Goal: Information Seeking & Learning: Learn about a topic

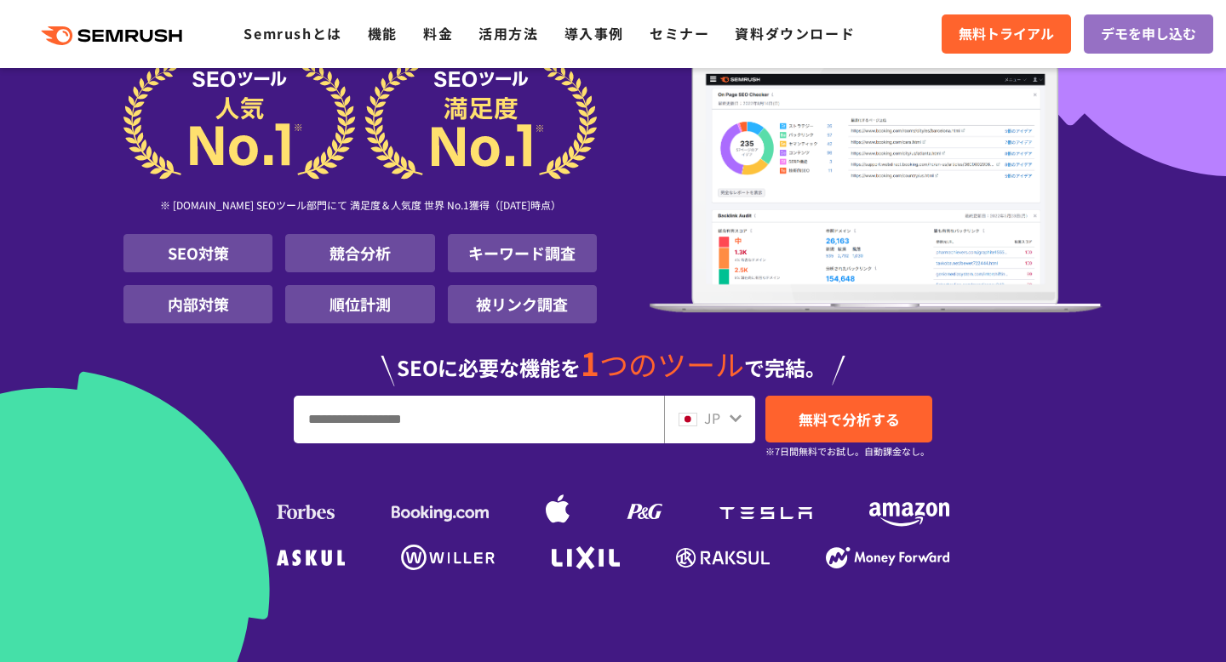
click at [357, 421] on input "URL、キーワードを入力してください" at bounding box center [479, 420] width 369 height 46
click at [457, 414] on input "**" at bounding box center [479, 420] width 369 height 46
type input "**"
click at [892, 417] on span "無料で分析する" at bounding box center [849, 419] width 101 height 21
